Goal: Find specific page/section: Find specific page/section

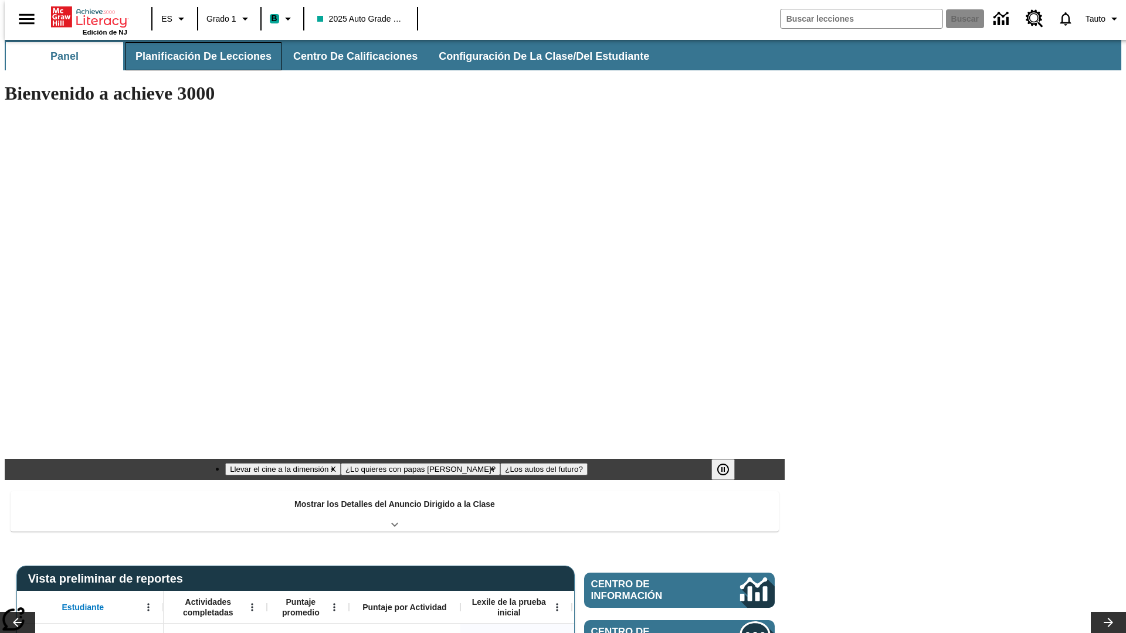
click at [196, 56] on button "Planificación de lecciones" at bounding box center [204, 56] width 156 height 28
